Goal: Find specific page/section: Find specific page/section

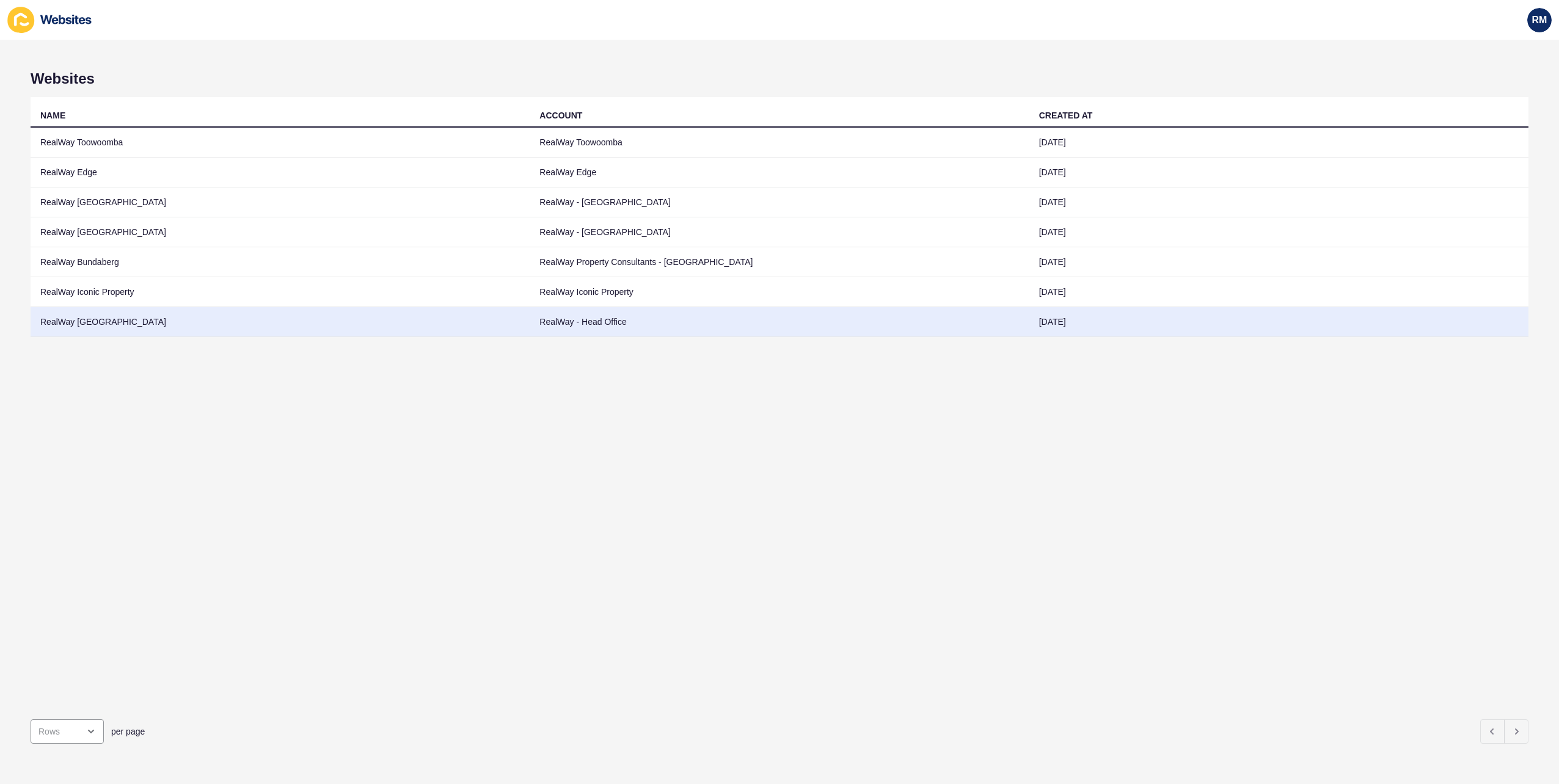
click at [129, 309] on td "RealWay [GEOGRAPHIC_DATA]" at bounding box center [280, 322] width 499 height 30
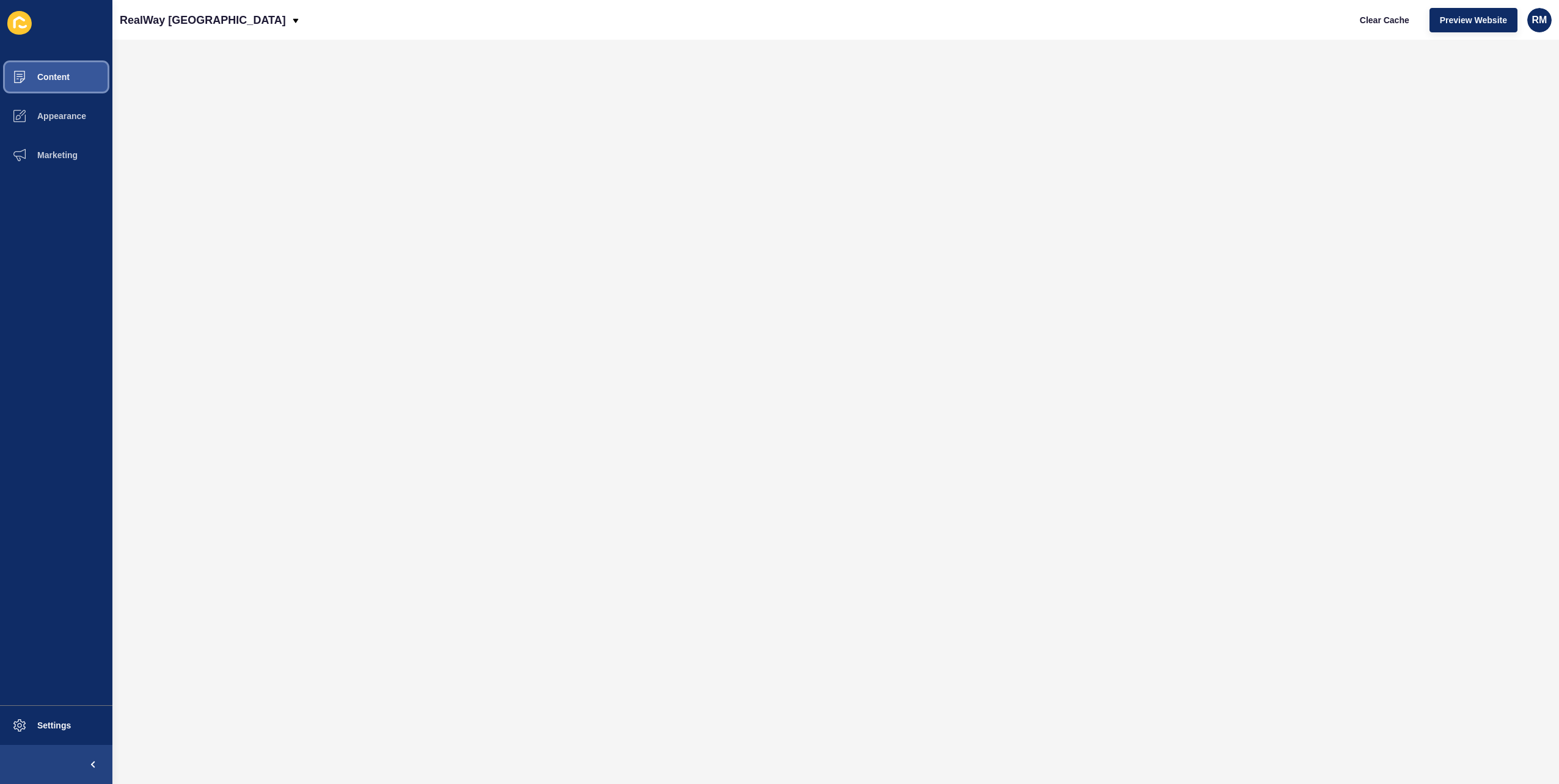
click at [72, 76] on button "Content" at bounding box center [56, 76] width 112 height 39
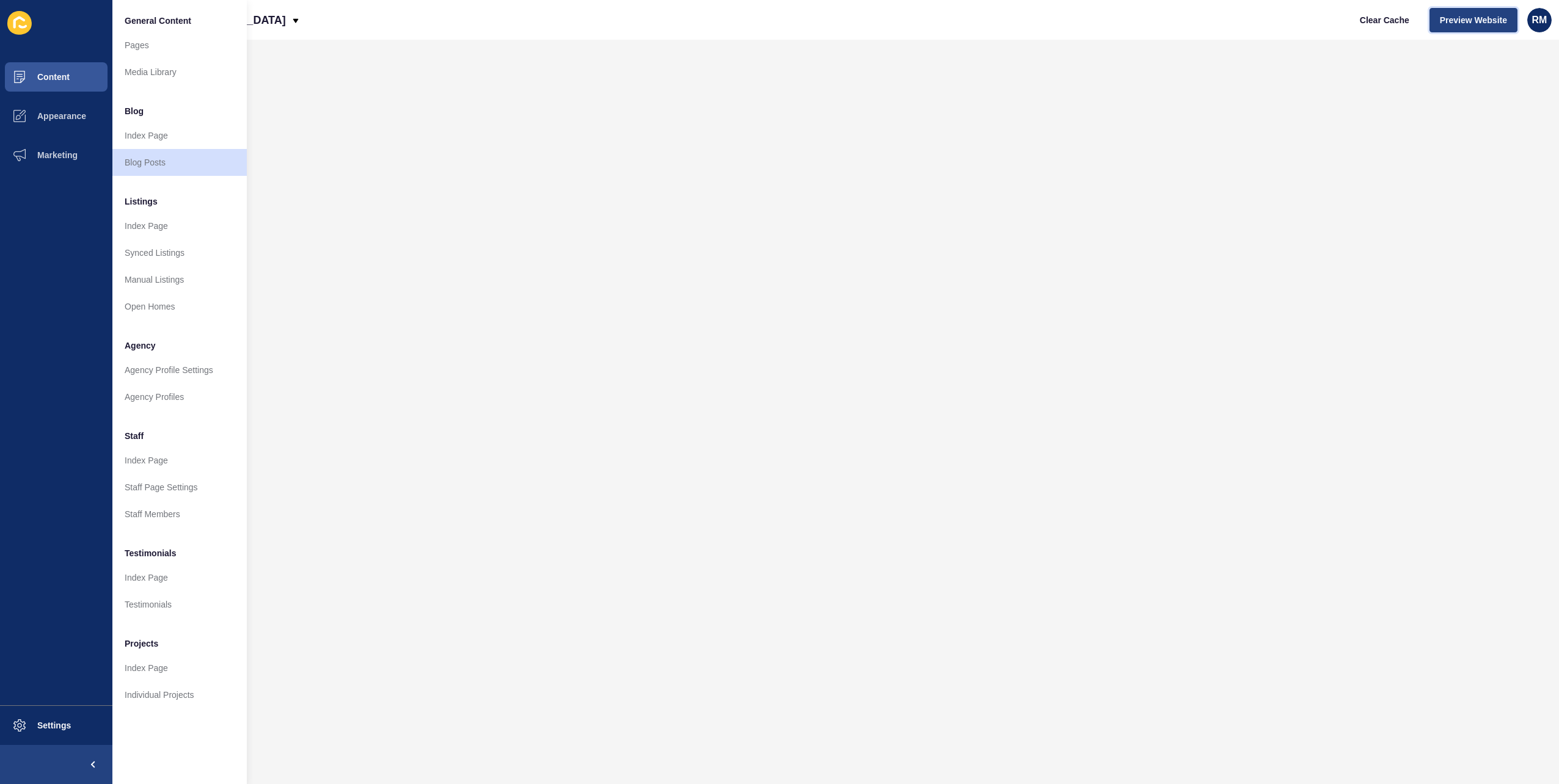
click at [1466, 23] on span "Preview Website" at bounding box center [1473, 20] width 67 height 12
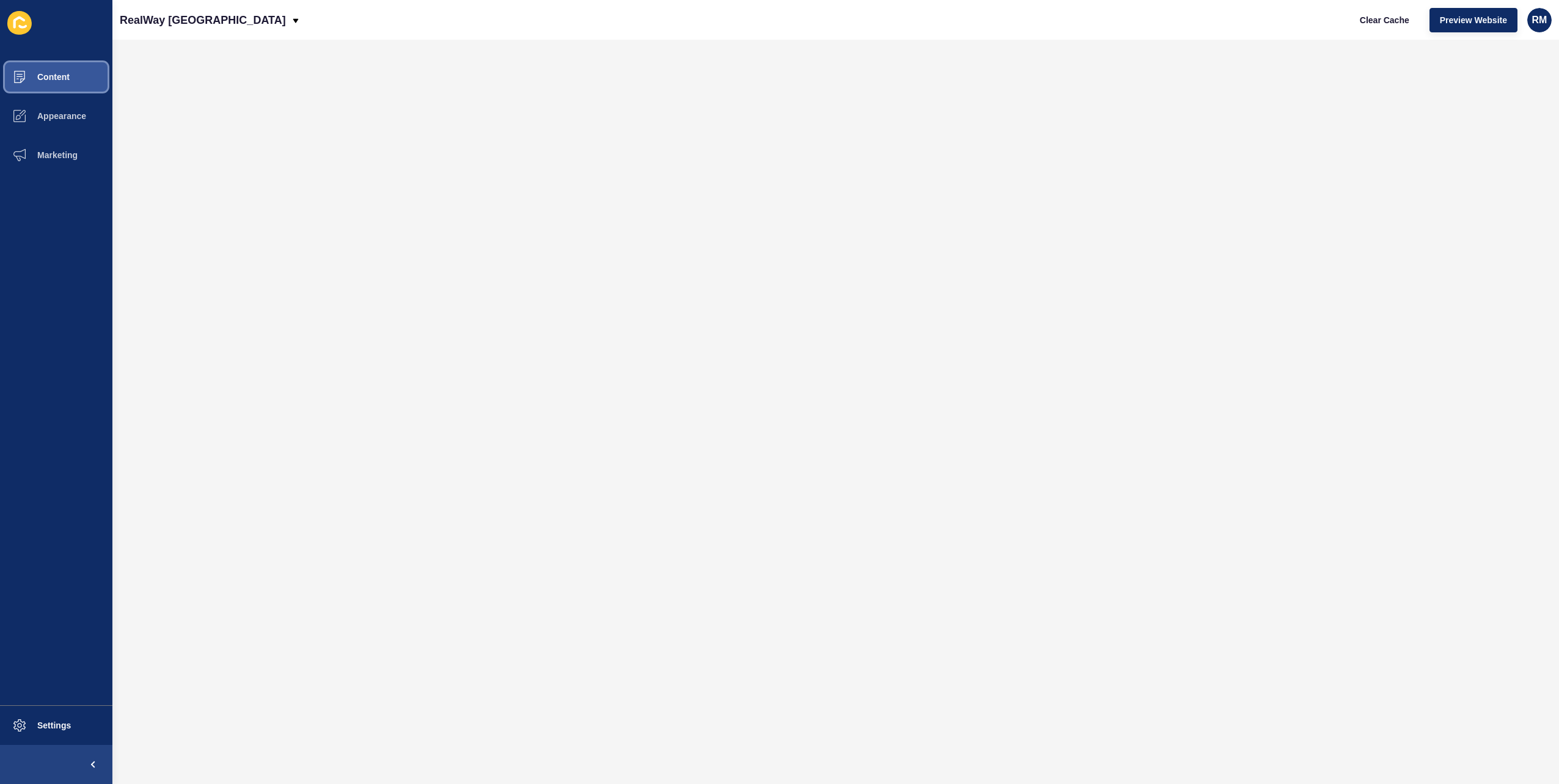
click at [37, 73] on span "Content" at bounding box center [33, 77] width 71 height 10
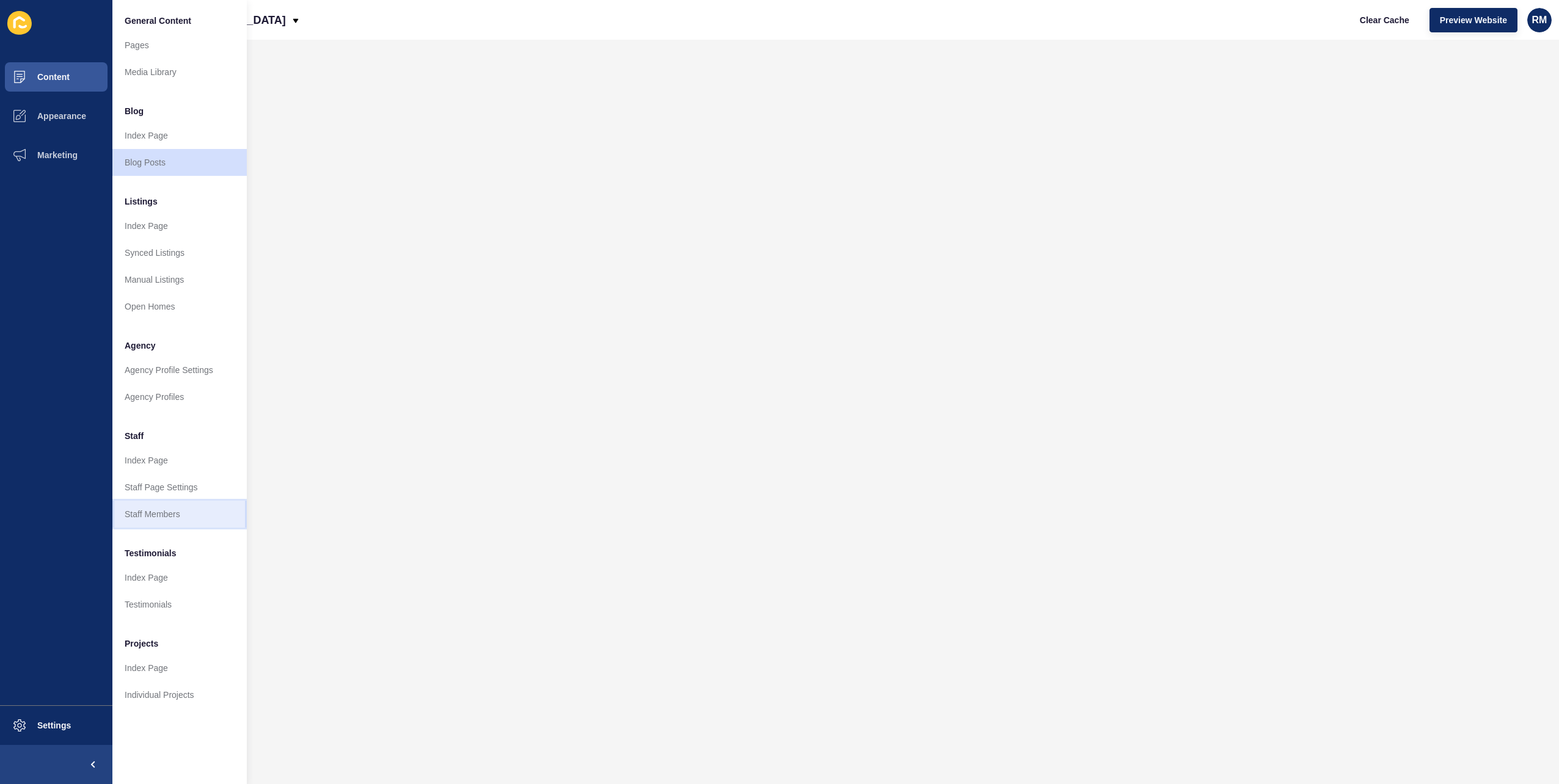
click at [182, 506] on link "Staff Members" at bounding box center [180, 514] width 135 height 27
